Goal: Task Accomplishment & Management: Manage account settings

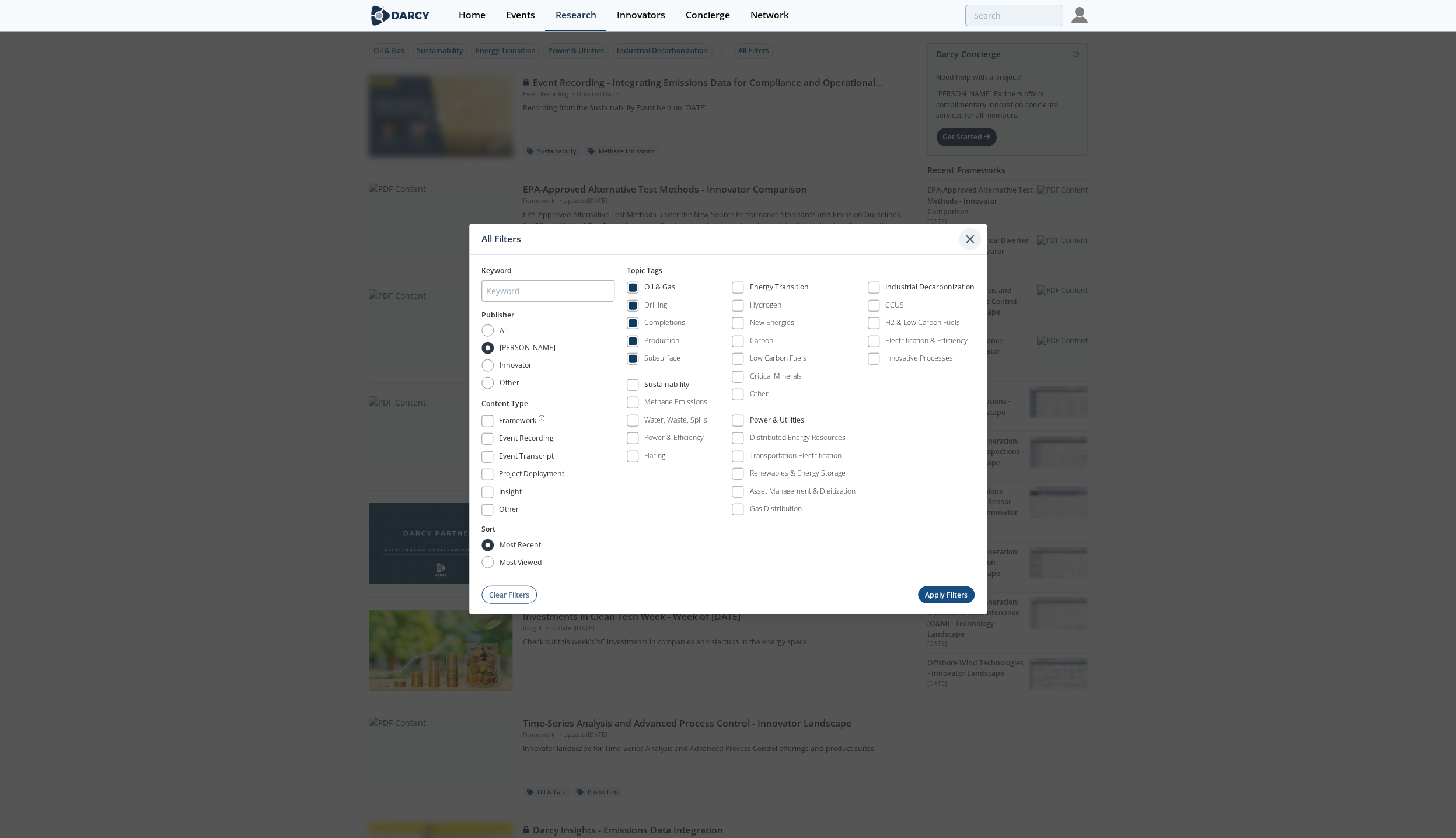
click at [968, 237] on icon at bounding box center [969, 238] width 14 height 14
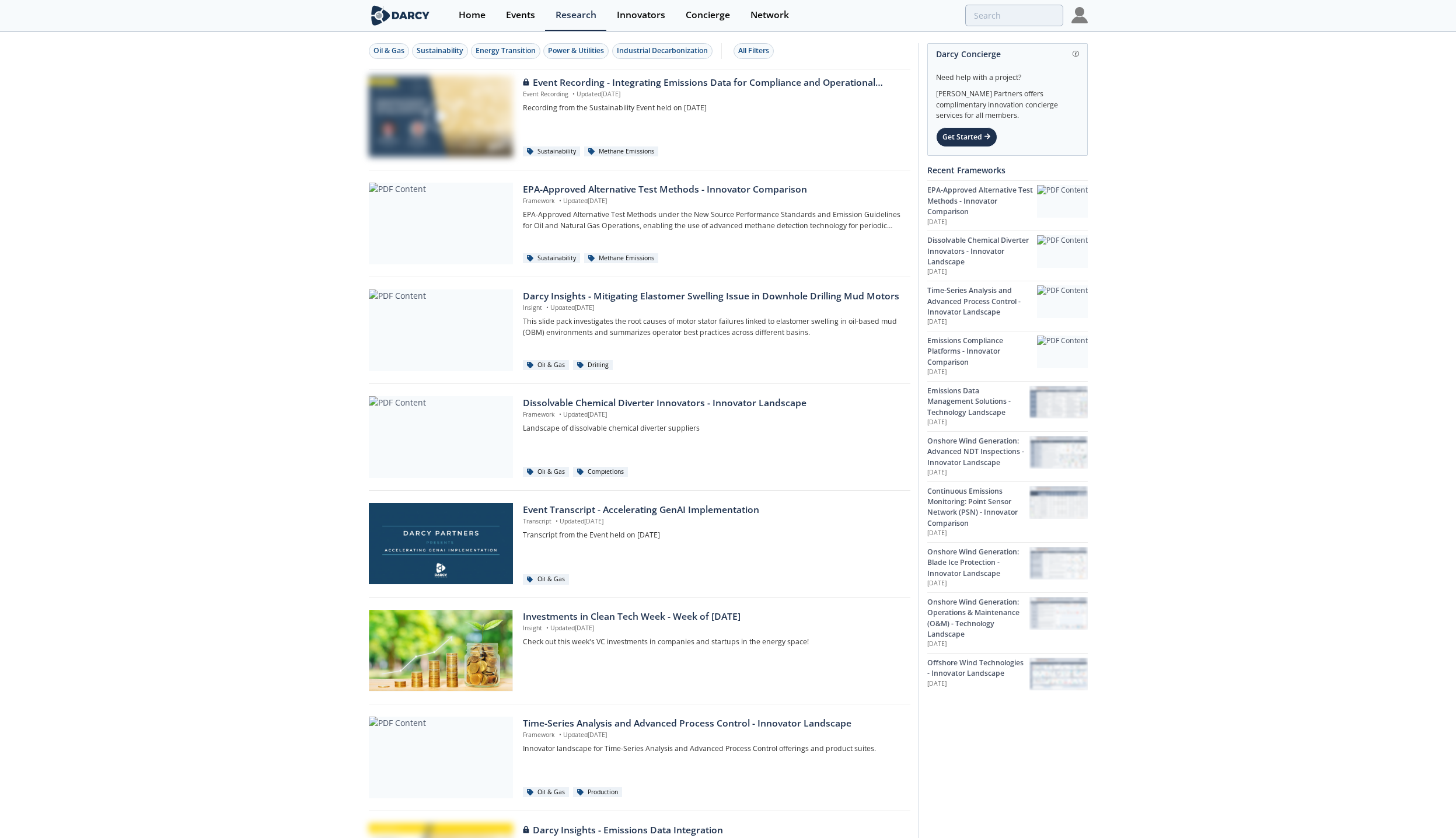
click at [1084, 8] on img at bounding box center [1080, 16] width 16 height 16
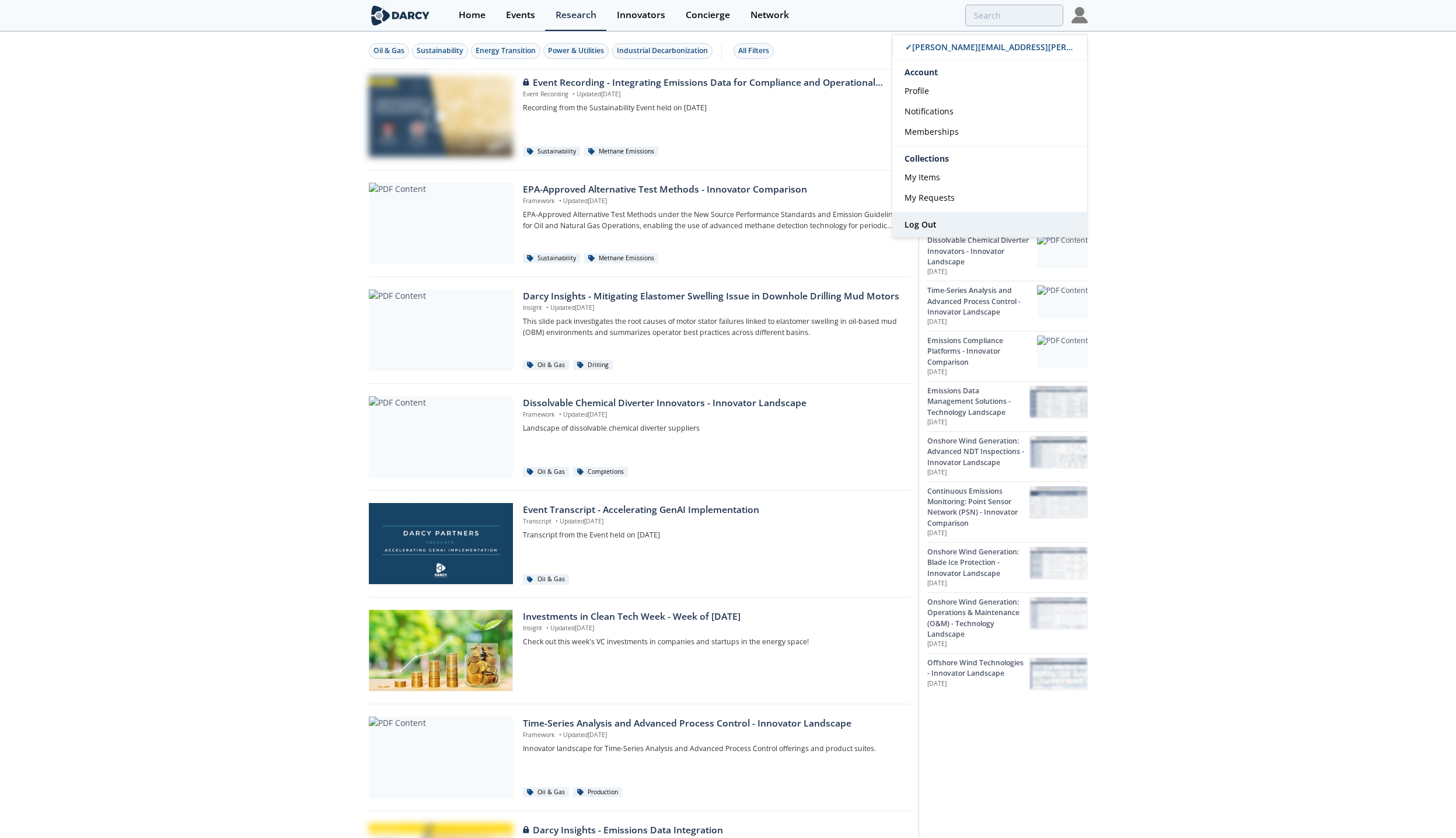
click at [936, 220] on link "Log Out" at bounding box center [990, 225] width 195 height 25
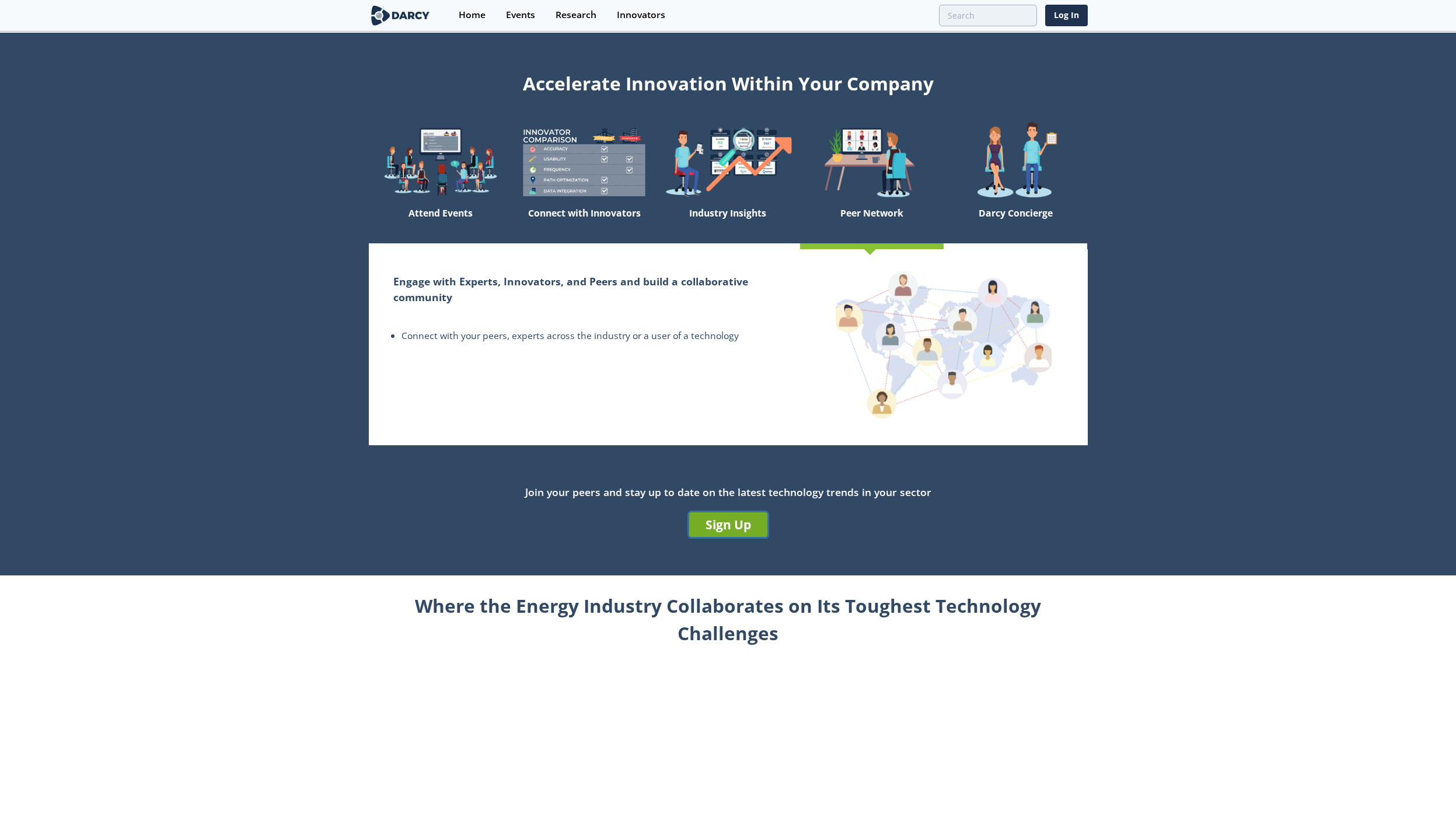
click at [720, 531] on link "Sign Up" at bounding box center [728, 525] width 78 height 25
